Goal: Task Accomplishment & Management: Manage account settings

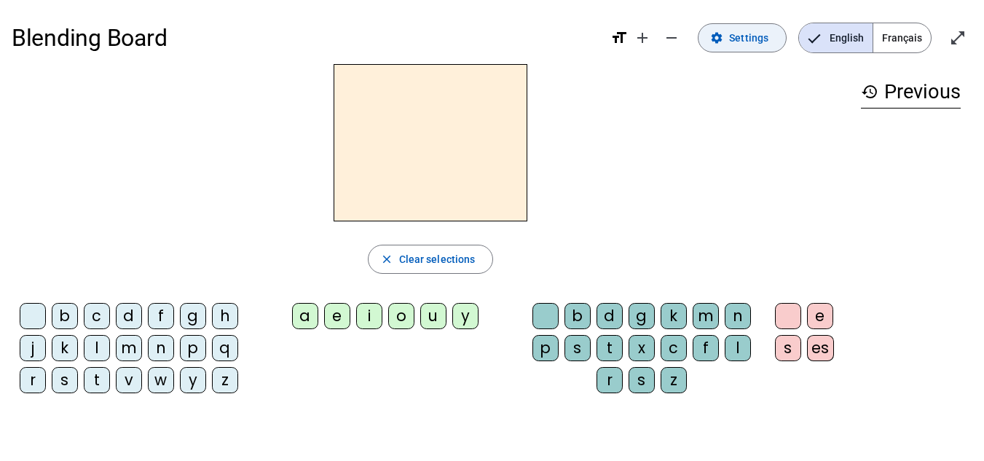
click at [750, 35] on span "Settings" at bounding box center [748, 37] width 39 height 17
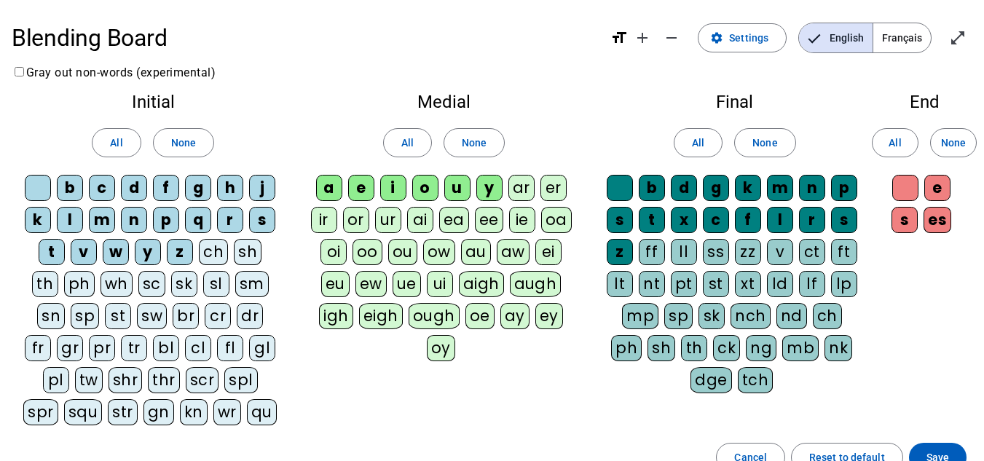
click at [910, 31] on span "Français" at bounding box center [902, 37] width 58 height 29
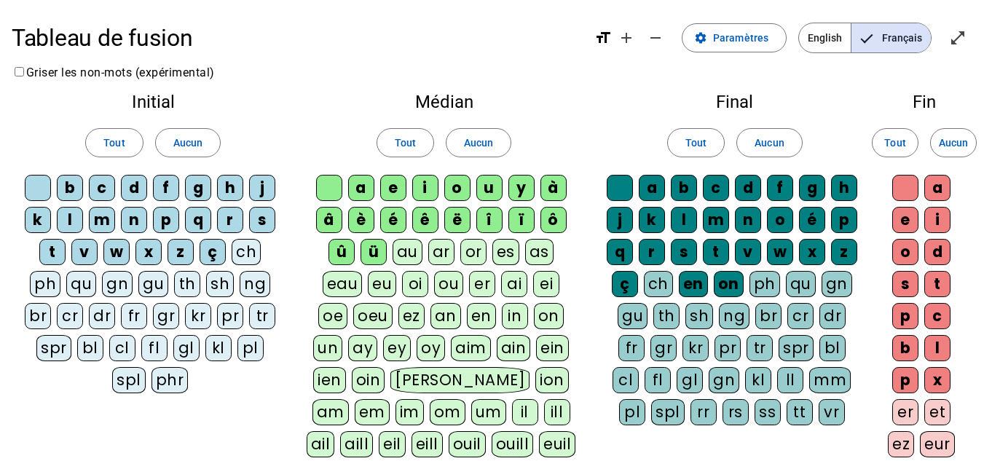
click at [162, 183] on div "f" at bounding box center [166, 188] width 26 height 26
click at [719, 31] on span "Paramètres" at bounding box center [740, 37] width 55 height 17
click at [425, 192] on div "i" at bounding box center [425, 188] width 26 height 26
click at [746, 220] on div "n" at bounding box center [748, 220] width 26 height 26
click at [954, 41] on mat-icon "open_in_full" at bounding box center [957, 37] width 17 height 17
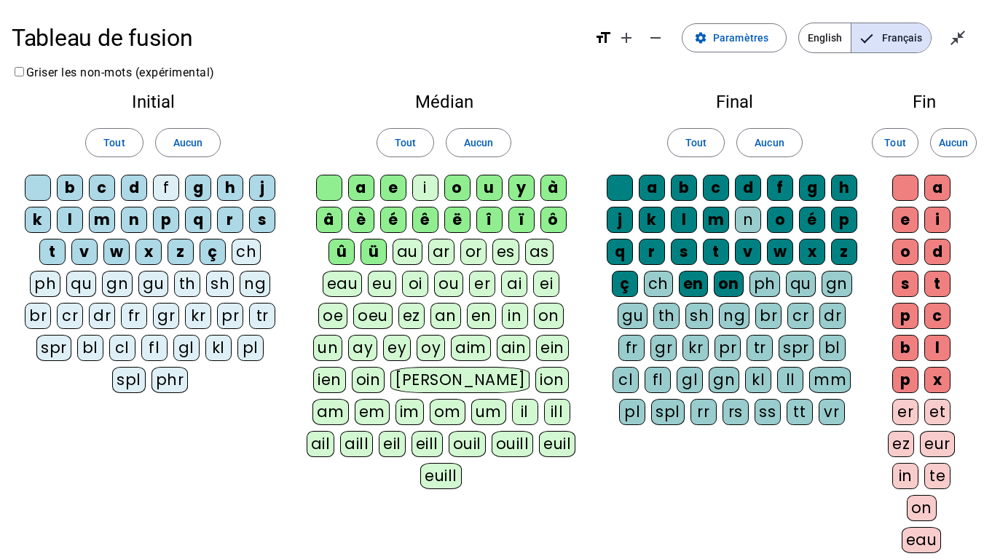
click at [571, 152] on div "Tout Aucun" at bounding box center [443, 142] width 275 height 41
click at [952, 44] on mat-icon "close_fullscreen" at bounding box center [957, 37] width 17 height 17
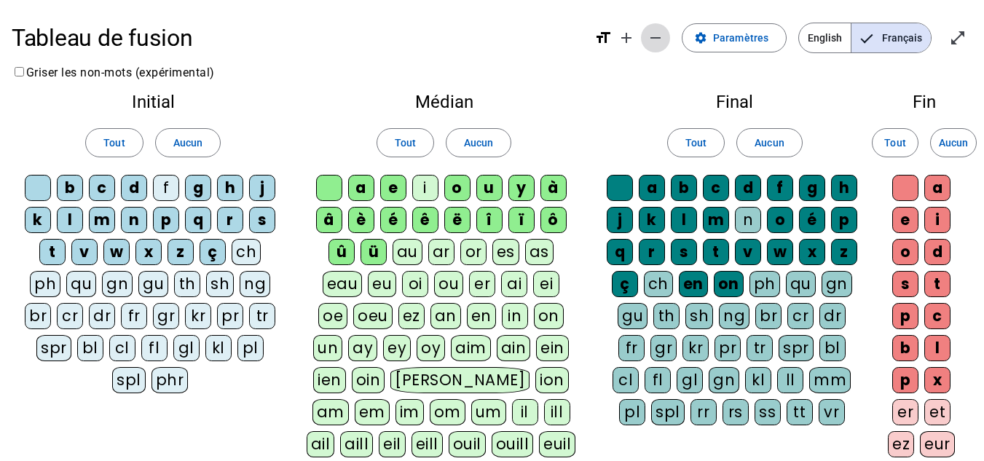
click at [654, 41] on mat-icon "remove" at bounding box center [655, 37] width 17 height 17
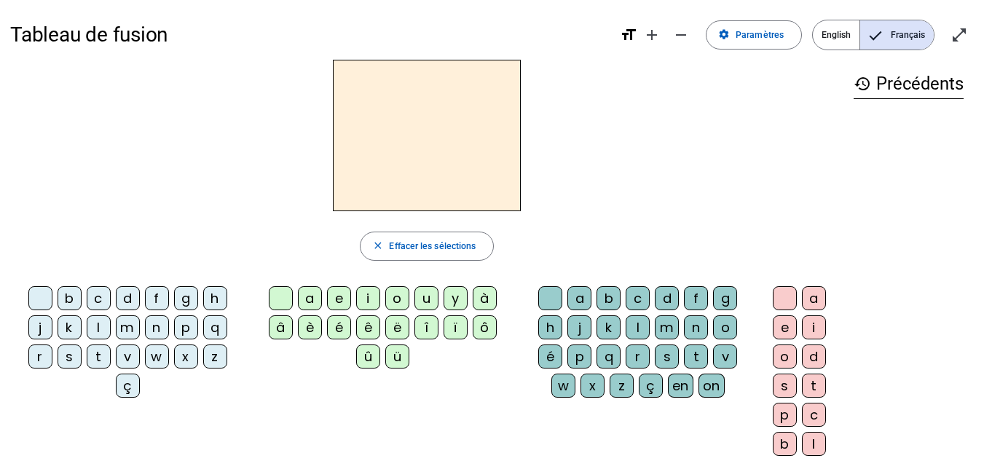
click at [160, 306] on div "f" at bounding box center [157, 298] width 24 height 24
click at [363, 300] on div "i" at bounding box center [368, 298] width 24 height 24
click at [691, 332] on div "n" at bounding box center [696, 327] width 24 height 24
click at [549, 302] on div at bounding box center [550, 298] width 24 height 24
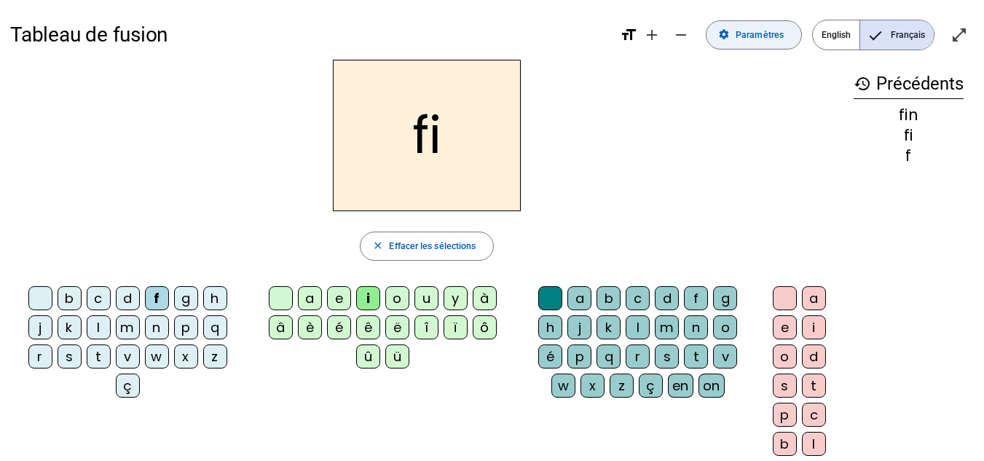
click at [766, 33] on span "Paramètres" at bounding box center [760, 35] width 48 height 15
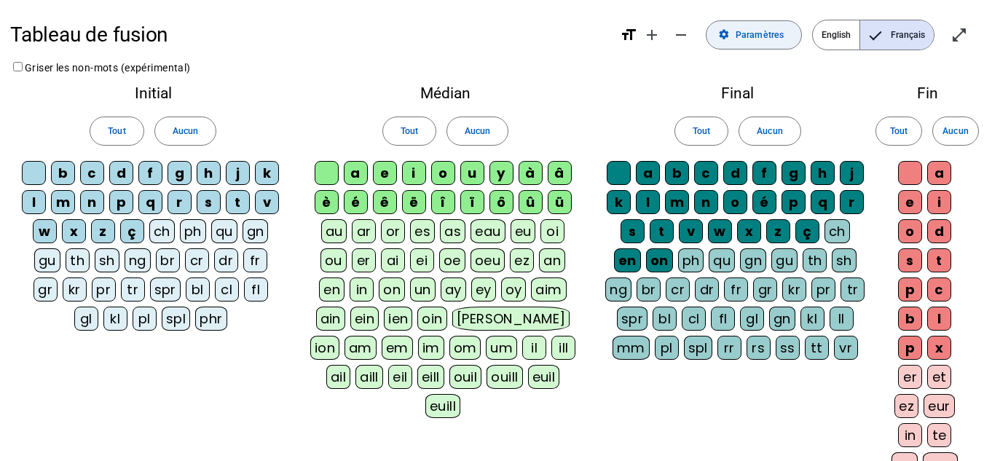
click at [766, 33] on span "Paramètres" at bounding box center [760, 35] width 48 height 15
click at [690, 37] on mat-icon "remove" at bounding box center [680, 34] width 17 height 17
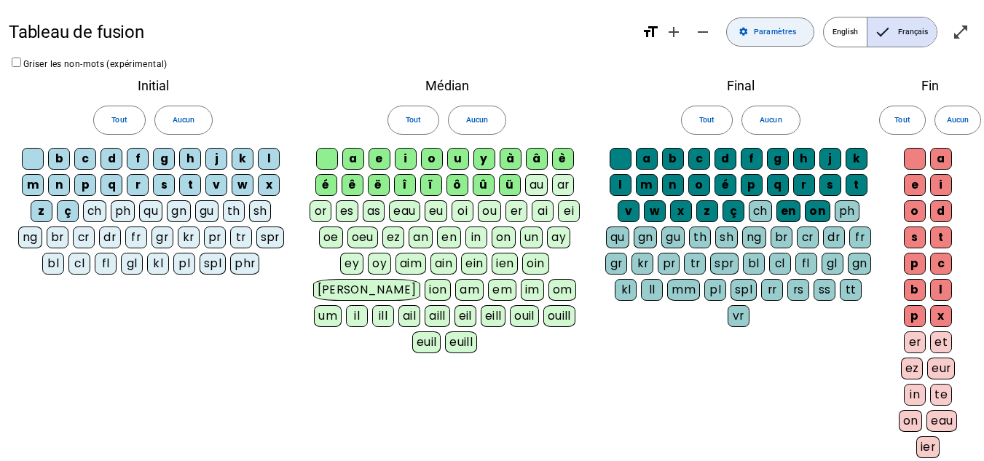
click at [741, 31] on span at bounding box center [770, 32] width 87 height 35
click at [680, 28] on mat-icon "add" at bounding box center [673, 31] width 17 height 17
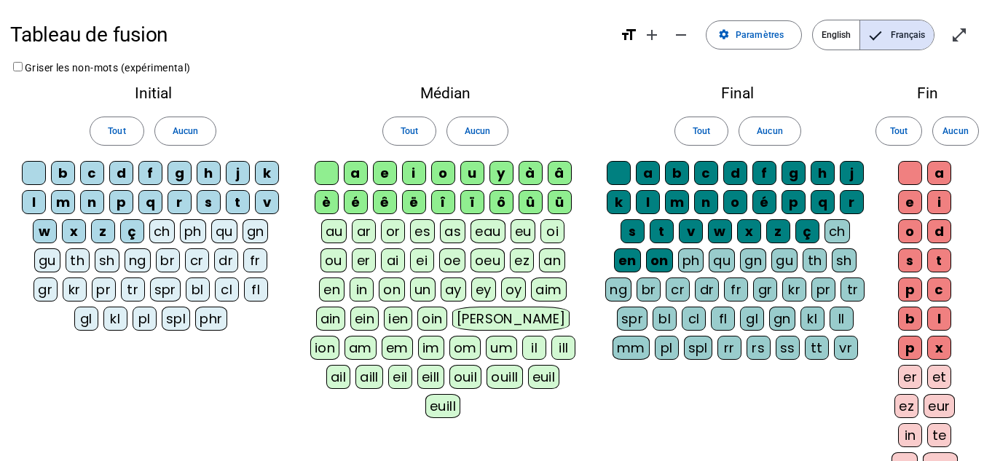
scroll to position [222, 0]
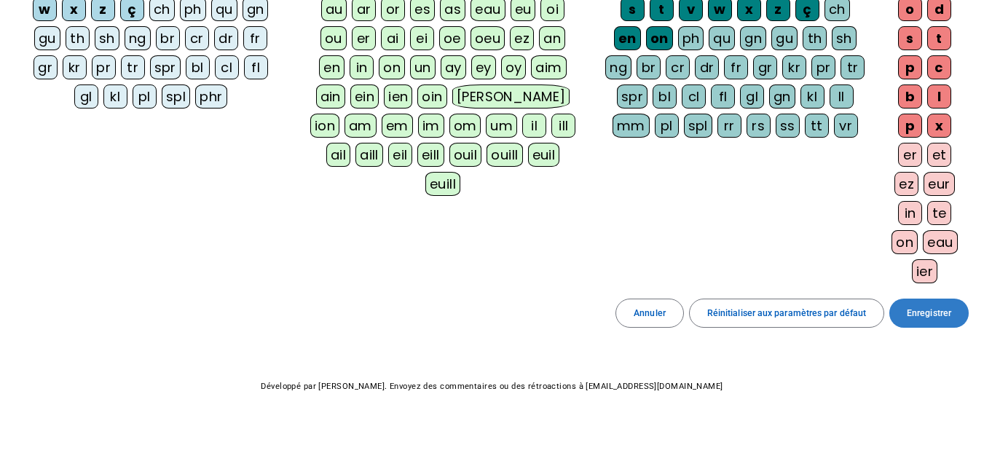
click at [907, 313] on span "Enregistrer" at bounding box center [929, 313] width 44 height 15
